Goal: Check status: Check status

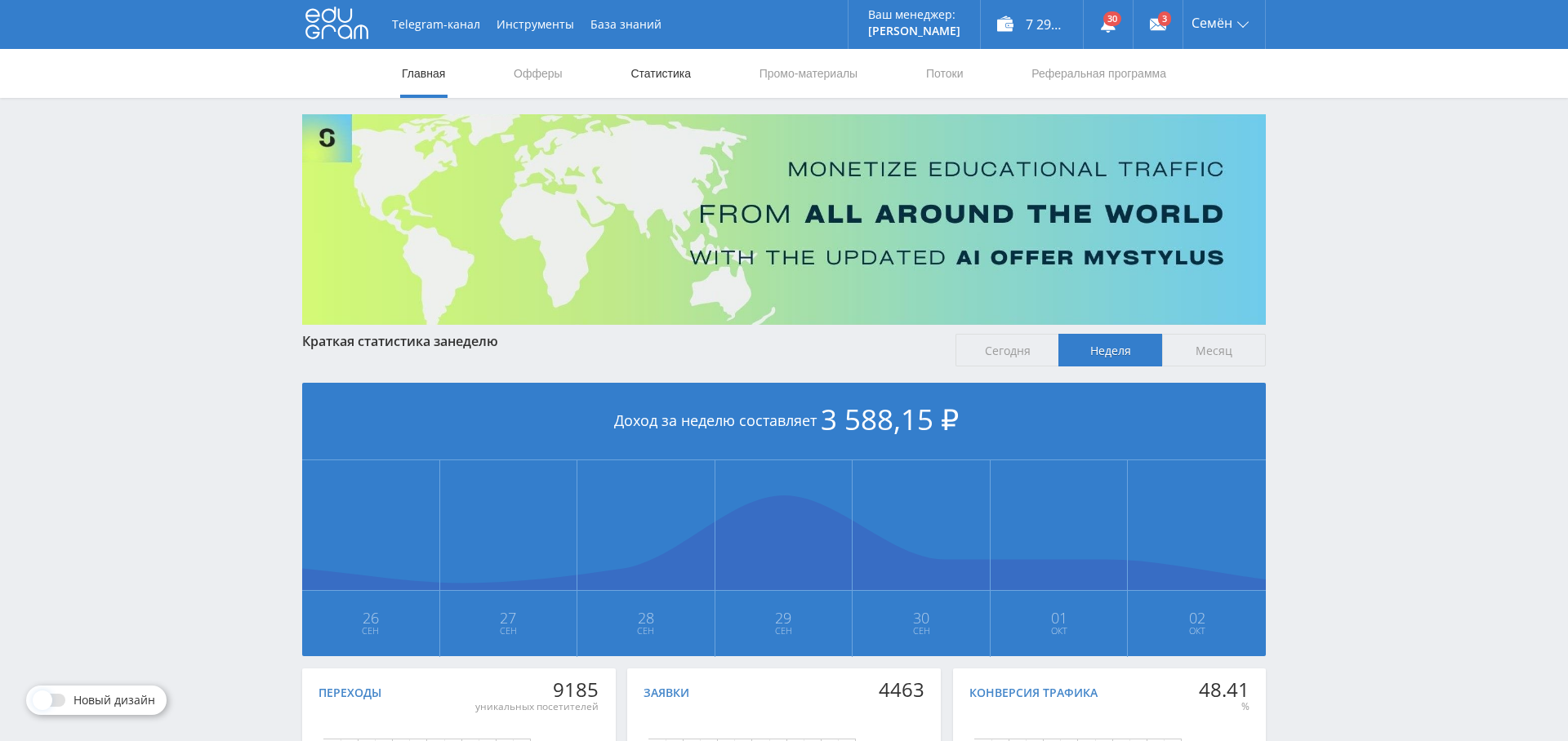
click at [685, 77] on link "Статистика" at bounding box center [661, 73] width 64 height 49
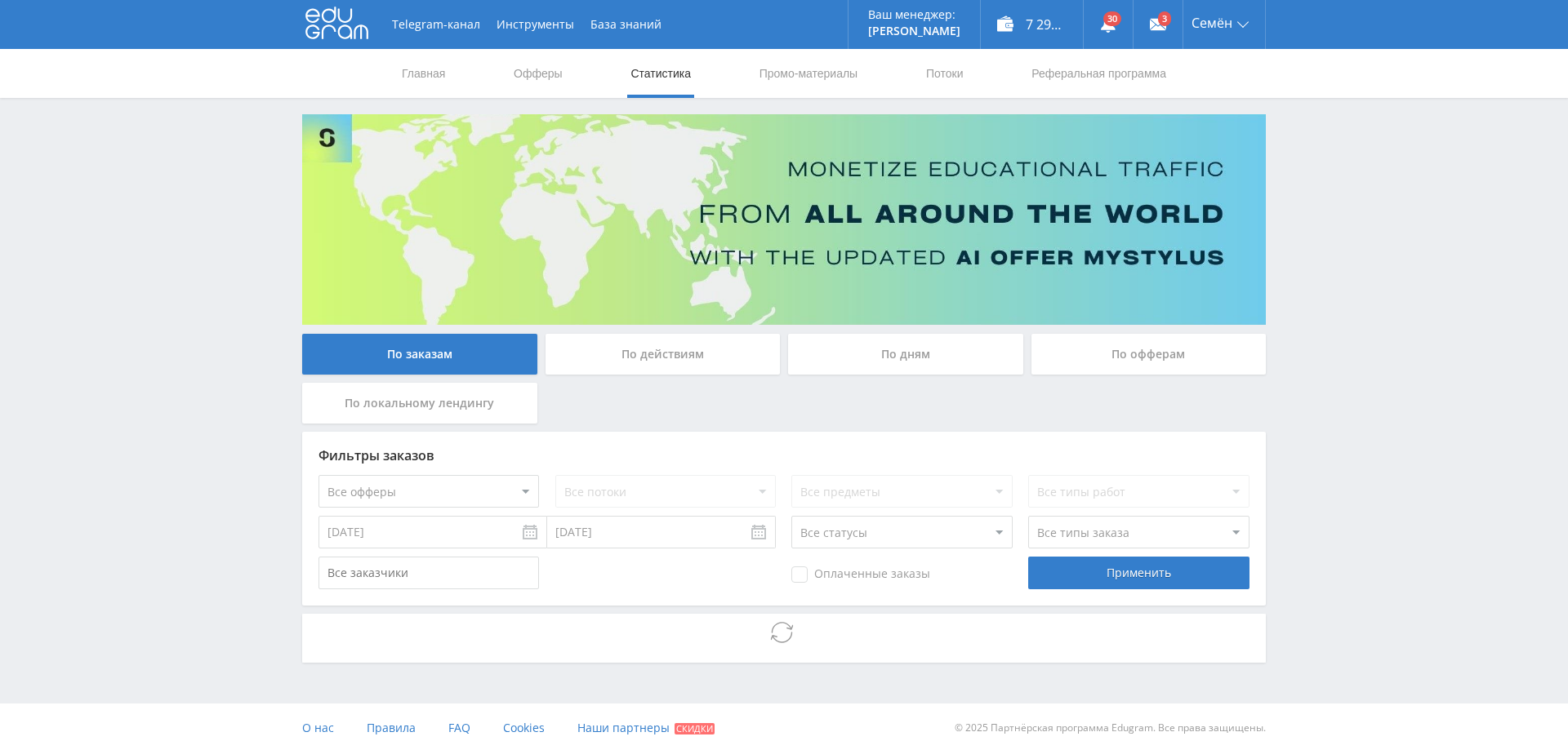
click at [864, 348] on div "По дням" at bounding box center [906, 354] width 235 height 40
click at [0, 0] on input "По дням" at bounding box center [0, 0] width 0 height 0
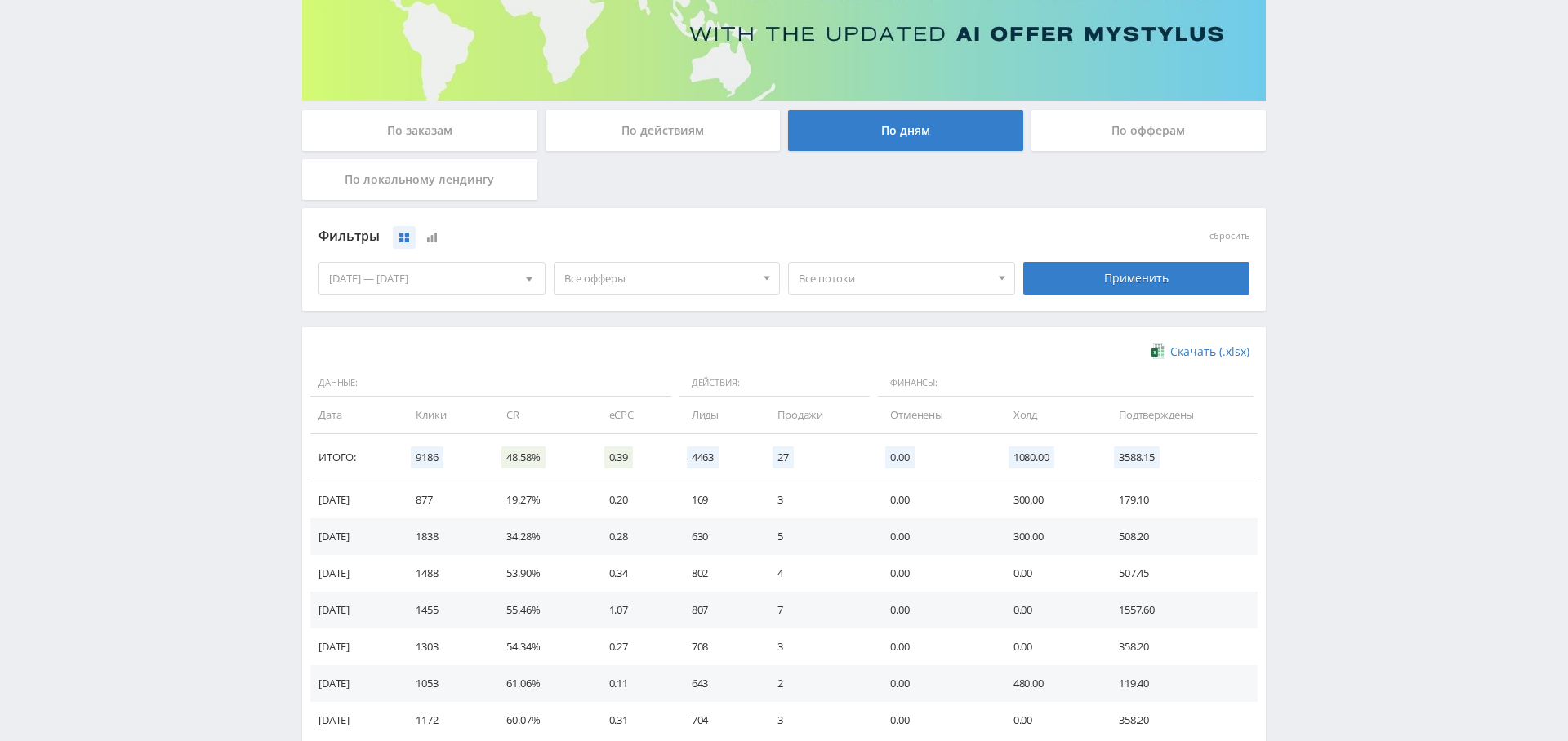
scroll to position [273, 0]
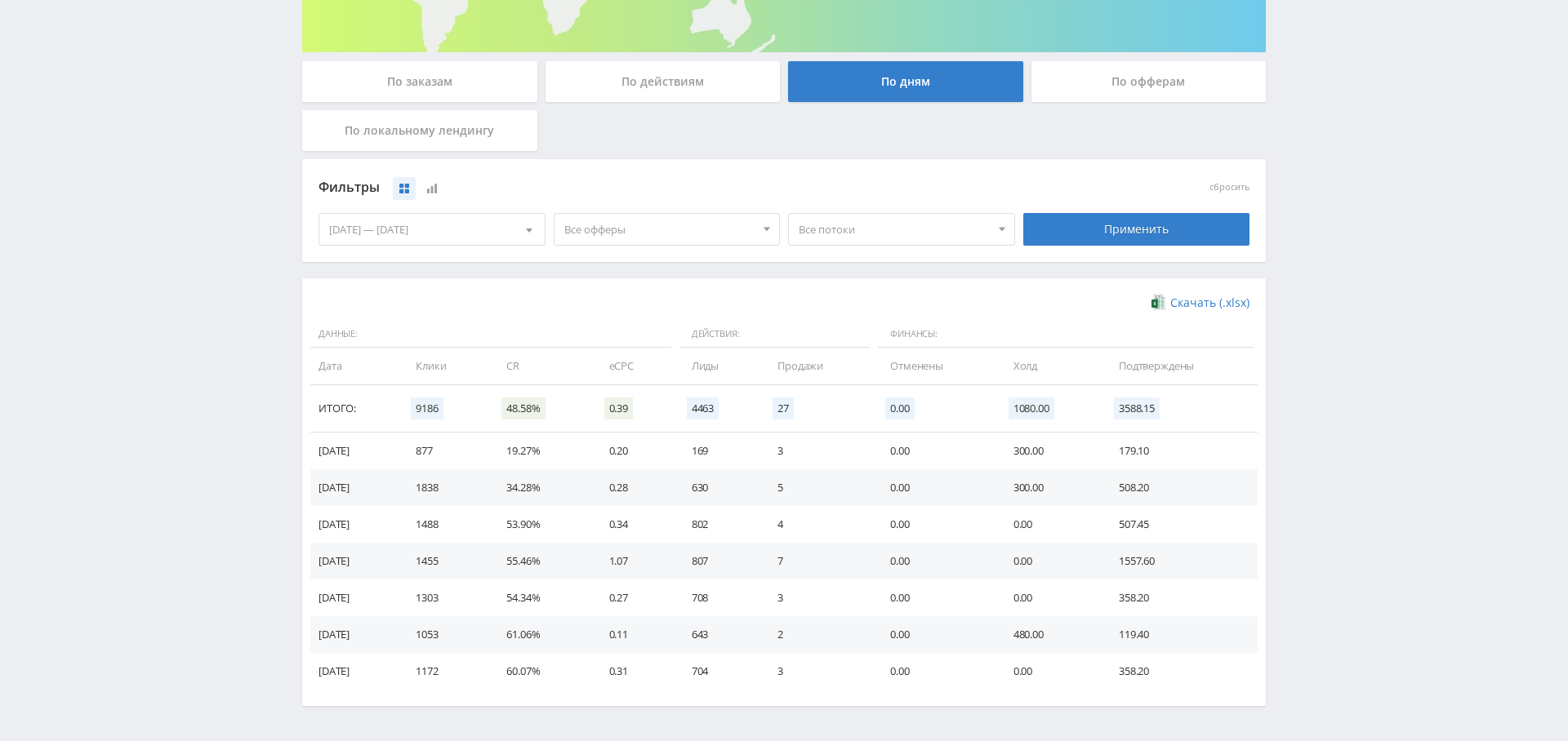
click at [708, 222] on span "Все офферы" at bounding box center [659, 229] width 191 height 31
click at [671, 335] on button "Кэмп" at bounding box center [667, 328] width 225 height 23
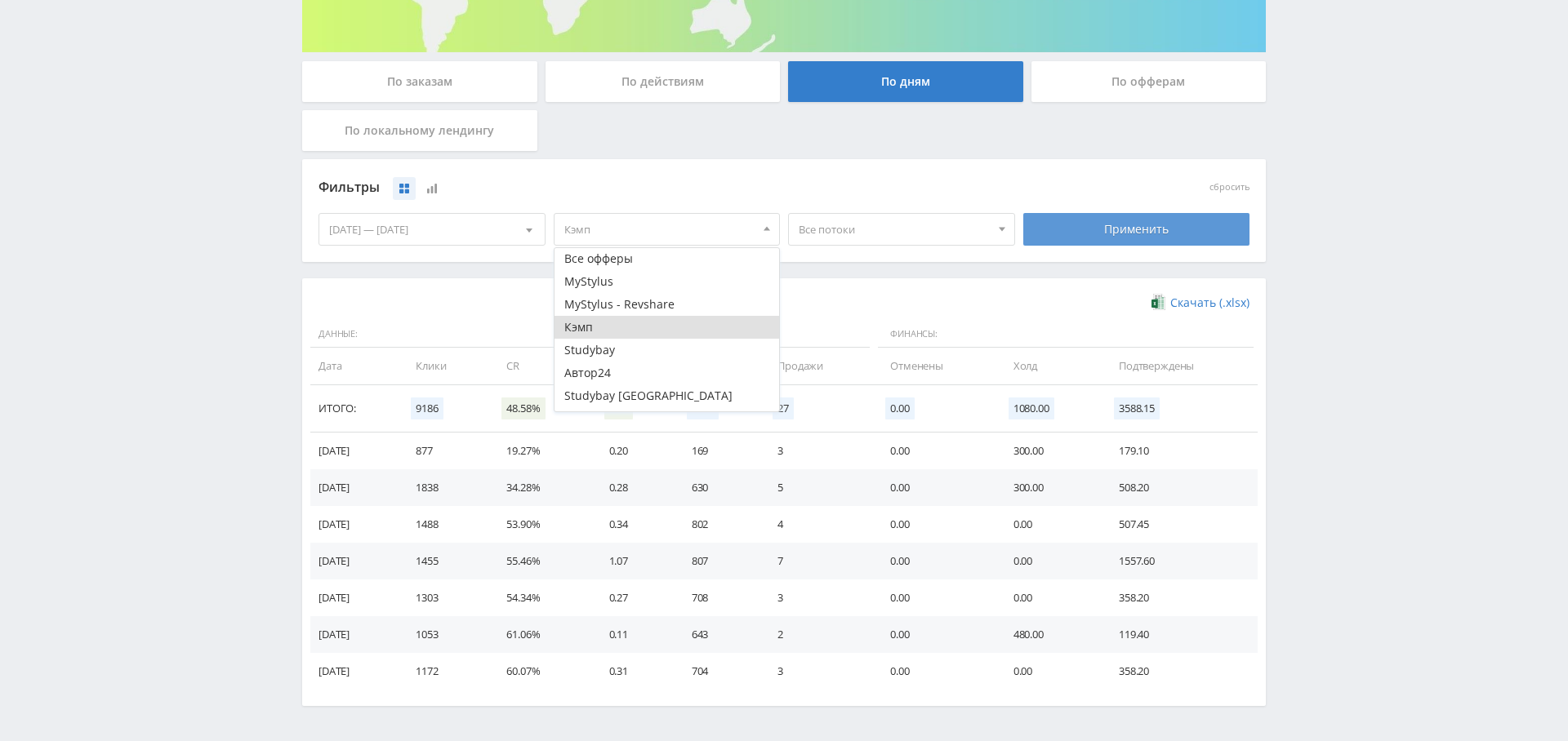
click at [1106, 226] on div "Применить" at bounding box center [1136, 229] width 227 height 33
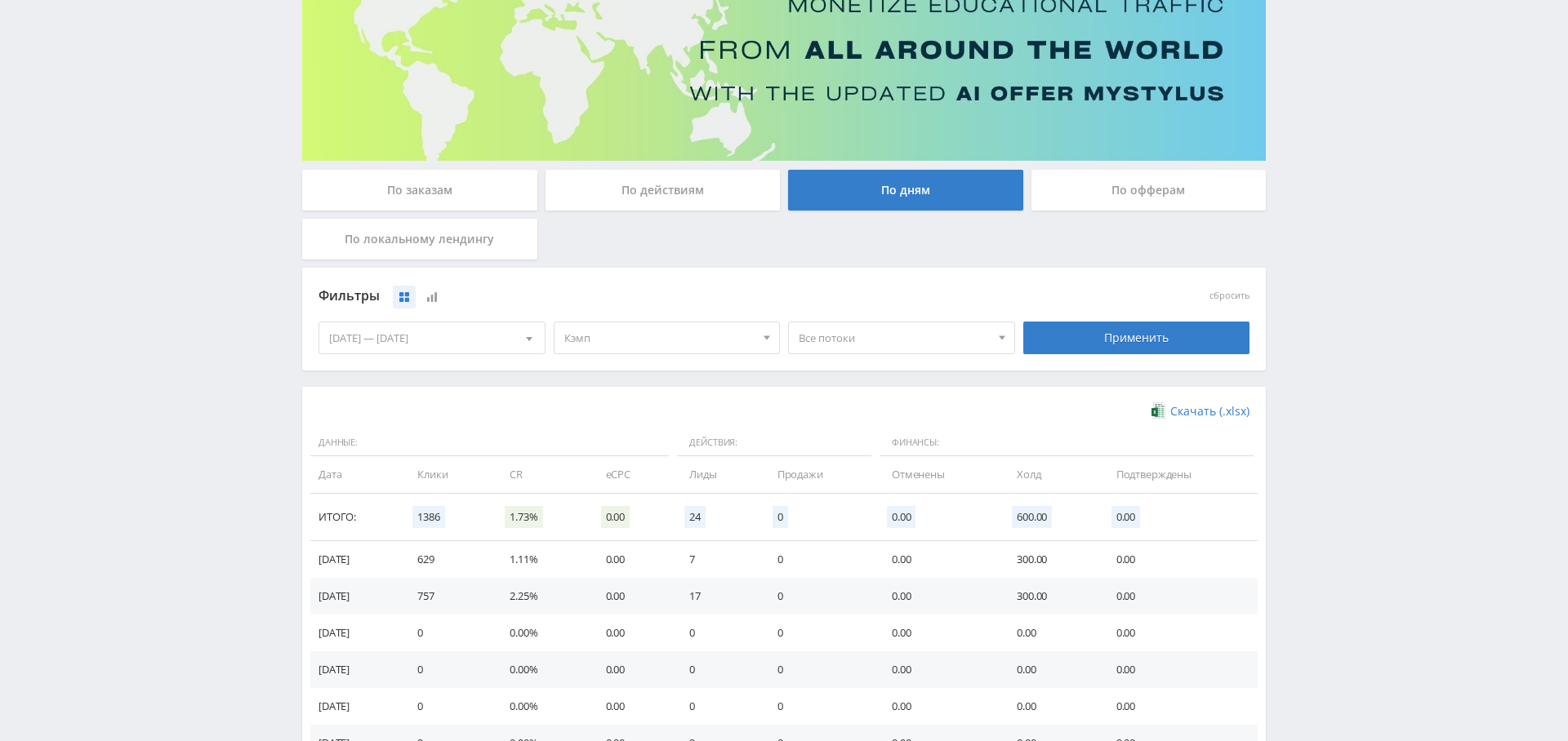
scroll to position [185, 0]
